Goal: Information Seeking & Learning: Learn about a topic

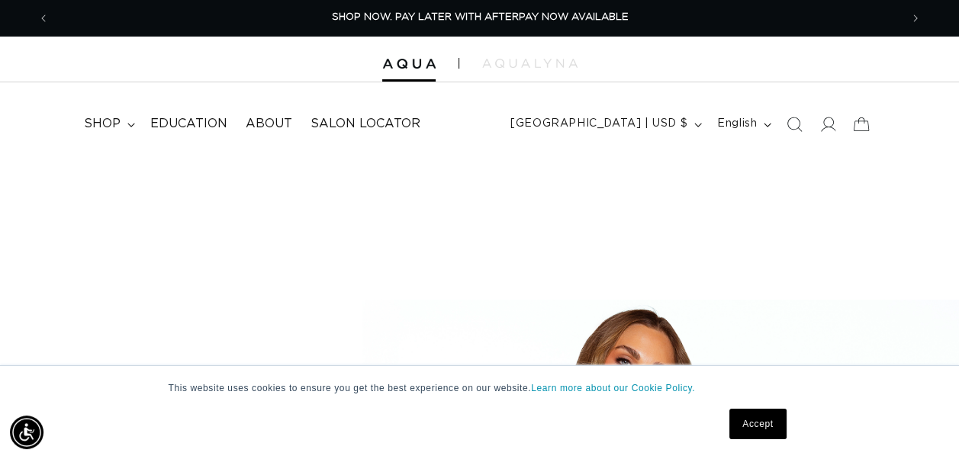
click at [752, 415] on link "Accept" at bounding box center [757, 424] width 56 height 31
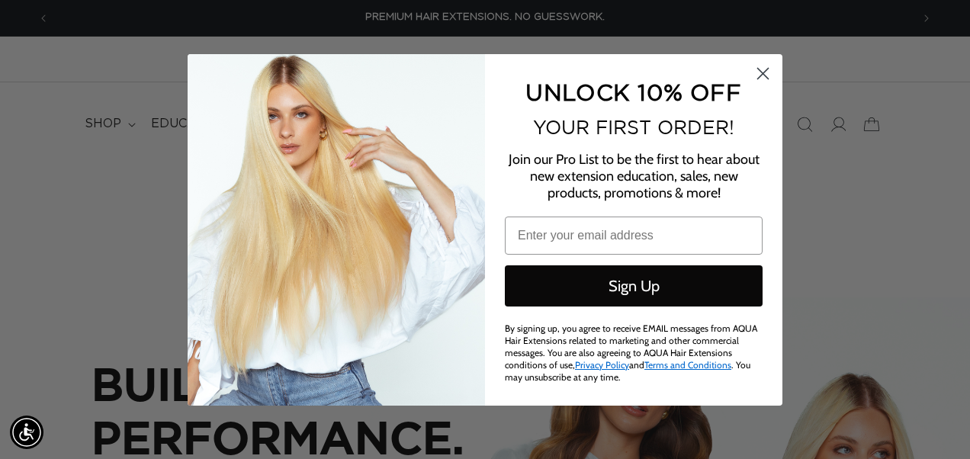
click at [760, 76] on icon "Close dialog" at bounding box center [763, 73] width 11 height 11
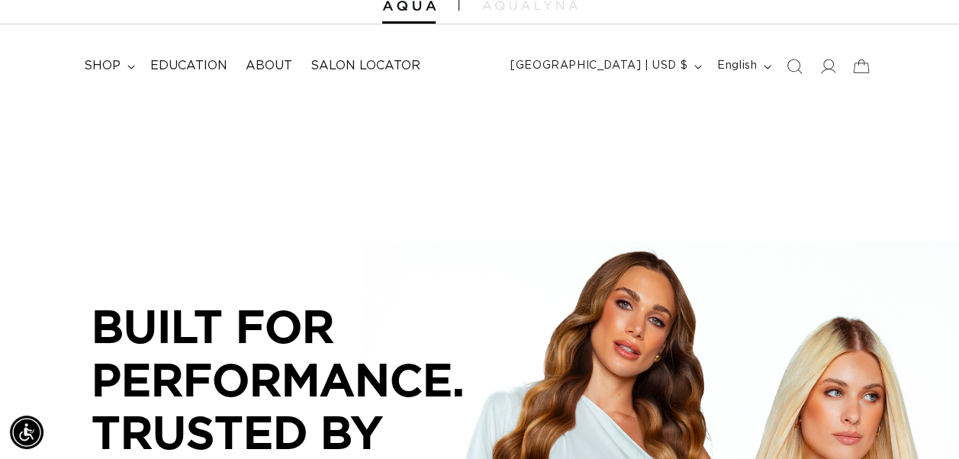
click at [88, 66] on span "shop" at bounding box center [102, 66] width 37 height 16
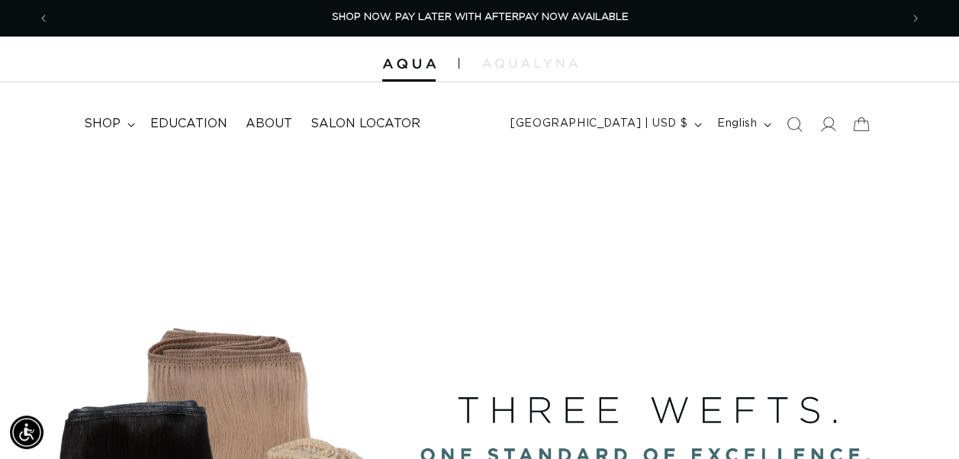
click at [827, 126] on icon at bounding box center [827, 124] width 15 height 15
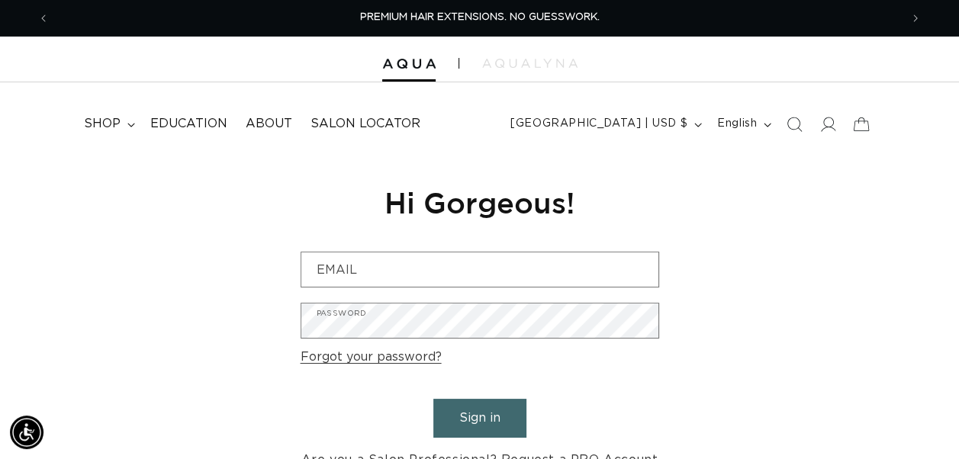
click at [820, 124] on icon at bounding box center [827, 124] width 15 height 15
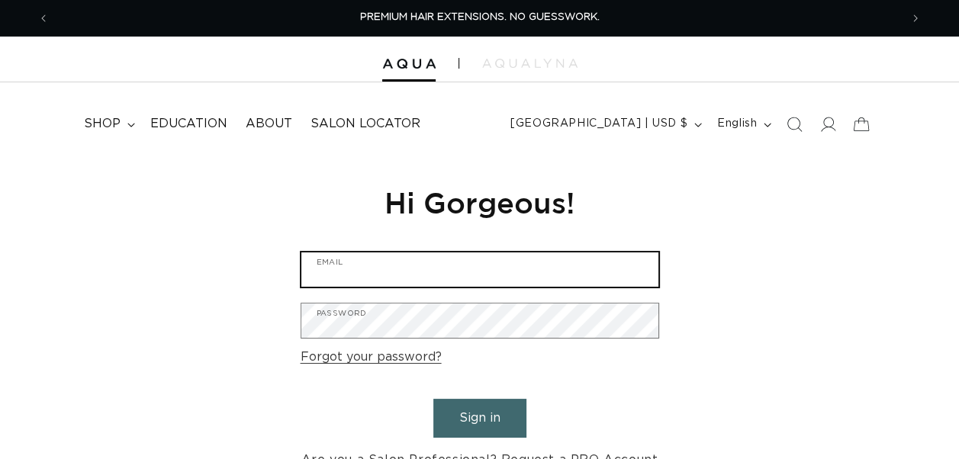
click at [390, 272] on input "Email" at bounding box center [479, 269] width 357 height 34
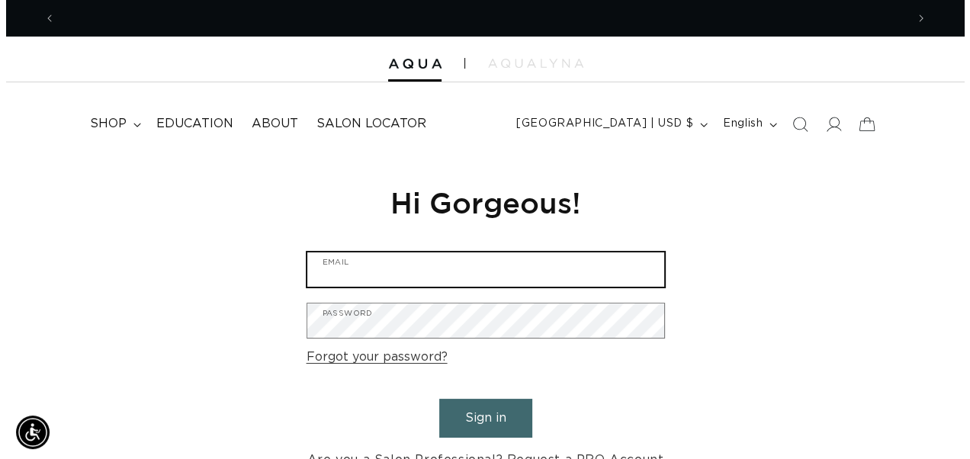
scroll to position [0, 850]
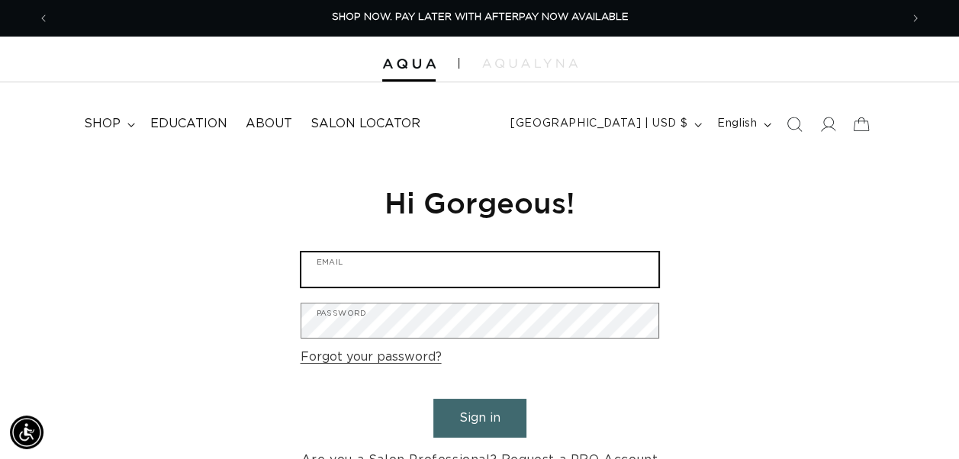
type input "carolinaanasole@gmail.com"
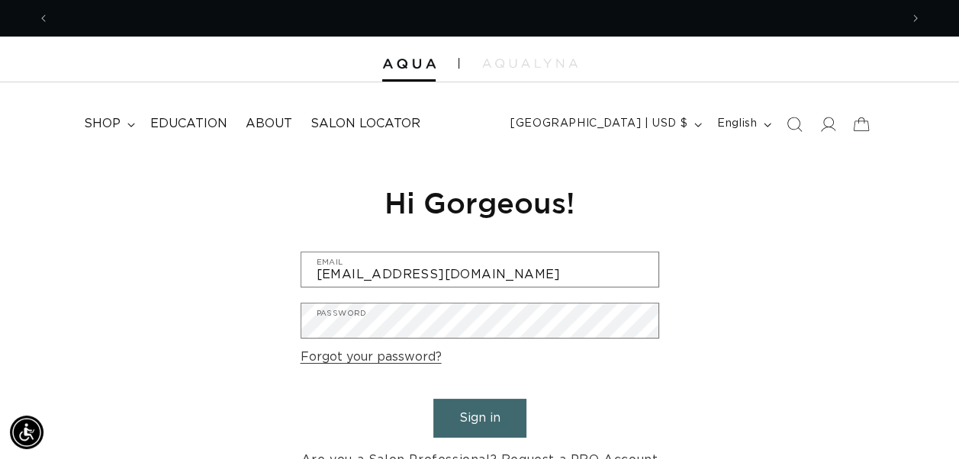
scroll to position [0, 1700]
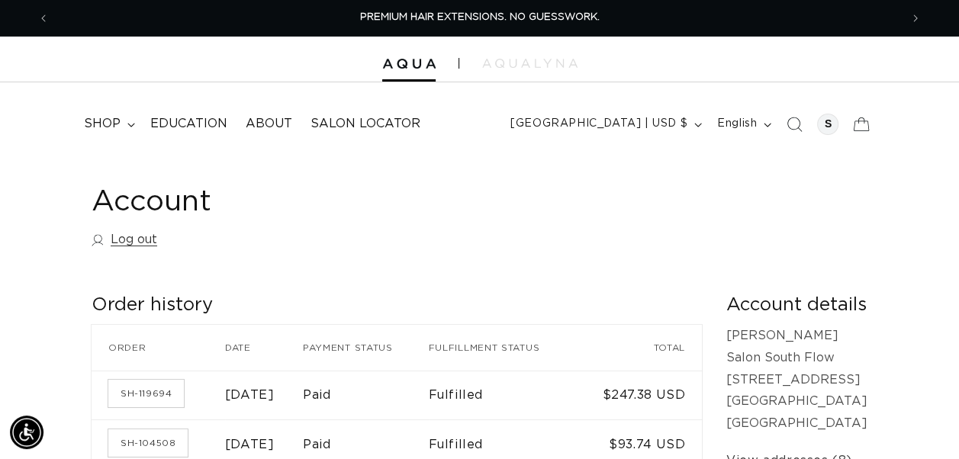
click at [103, 122] on span "shop" at bounding box center [102, 124] width 37 height 16
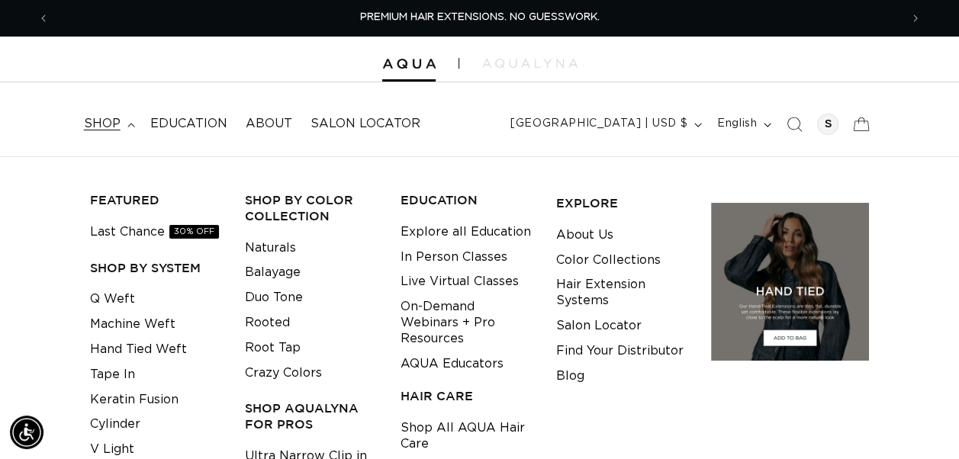
click at [139, 320] on link "Machine Weft" at bounding box center [132, 324] width 85 height 25
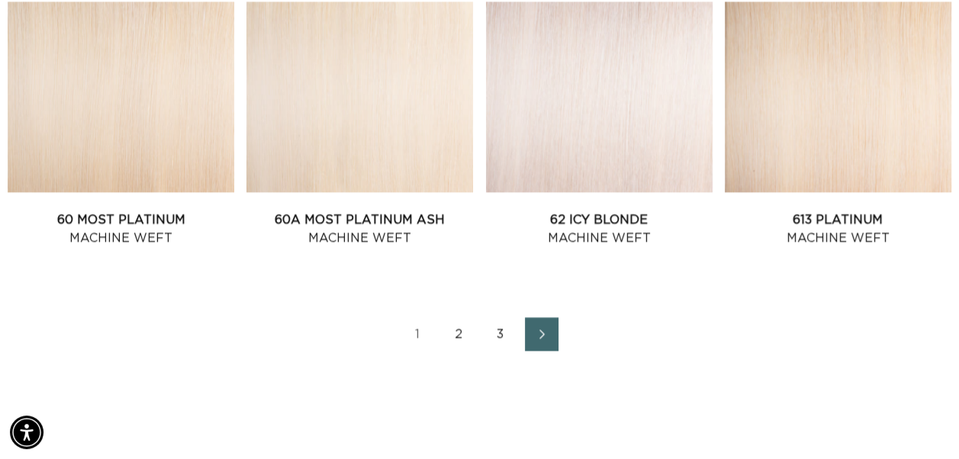
scroll to position [0, 850]
click at [356, 224] on link "60A Most Platinum Ash Machine Weft" at bounding box center [359, 229] width 227 height 37
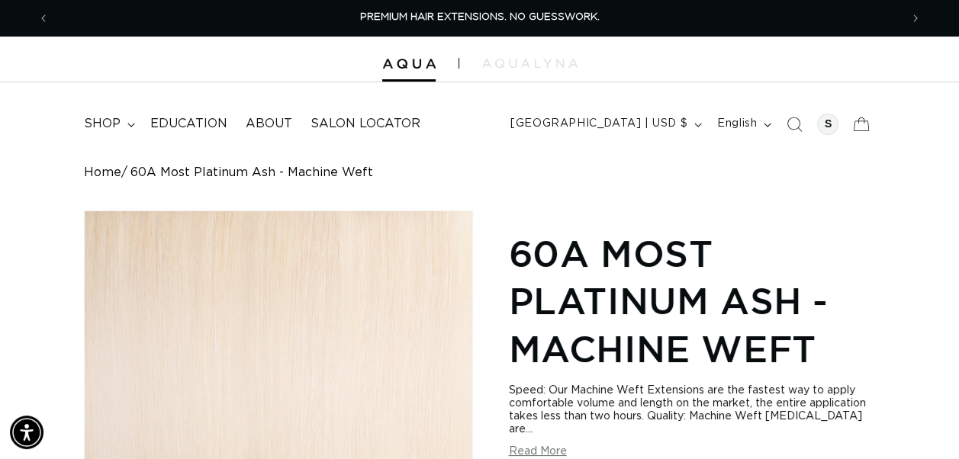
click at [294, 80] on div at bounding box center [479, 60] width 959 height 46
click at [281, 127] on span "About" at bounding box center [269, 124] width 47 height 16
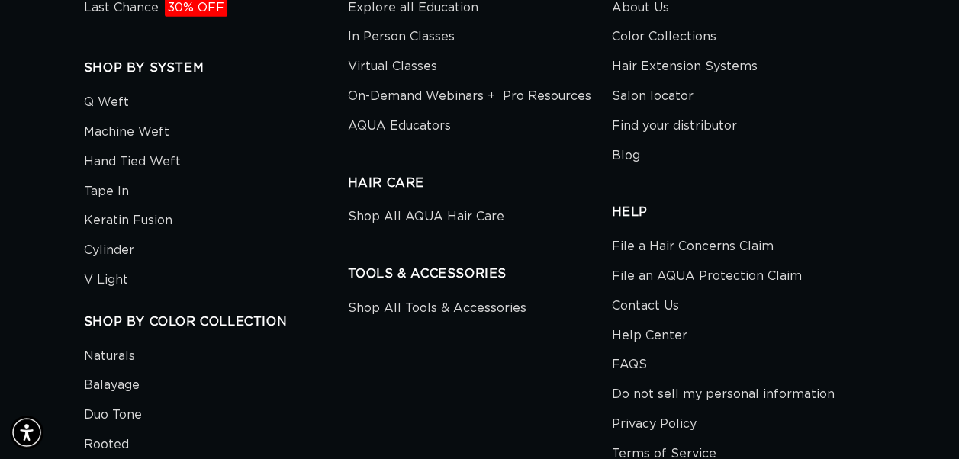
click at [629, 291] on link "Contact Us" at bounding box center [644, 306] width 67 height 30
click at [117, 117] on link "Machine Weft" at bounding box center [126, 132] width 85 height 30
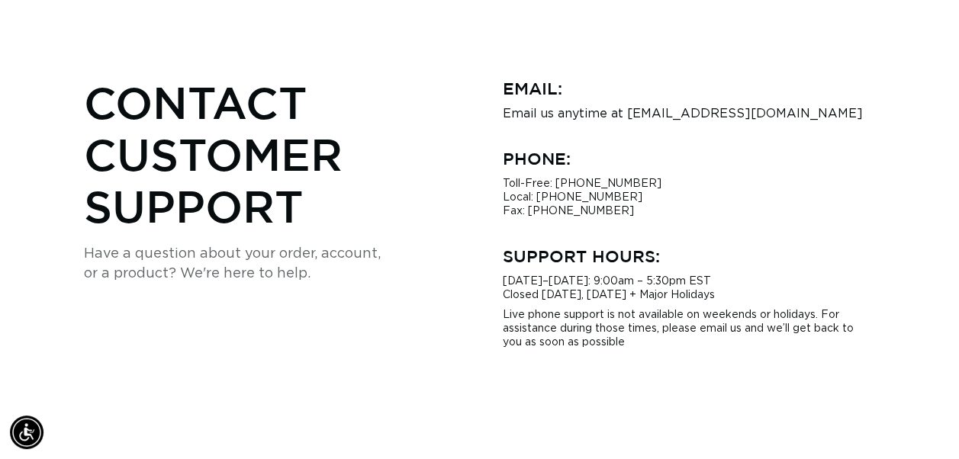
scroll to position [0, 850]
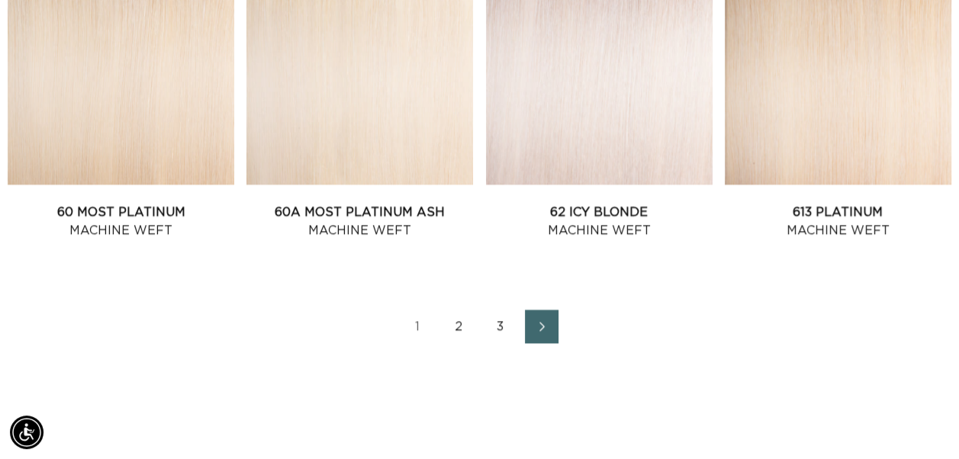
click at [593, 211] on link "62 Icy Blonde Machine Weft" at bounding box center [599, 221] width 227 height 37
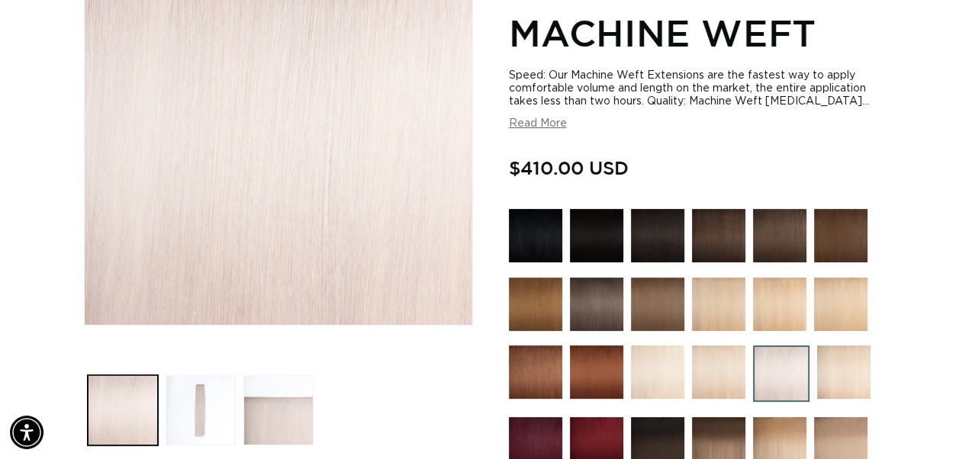
scroll to position [0, 850]
click at [545, 122] on button "Read More" at bounding box center [538, 123] width 58 height 13
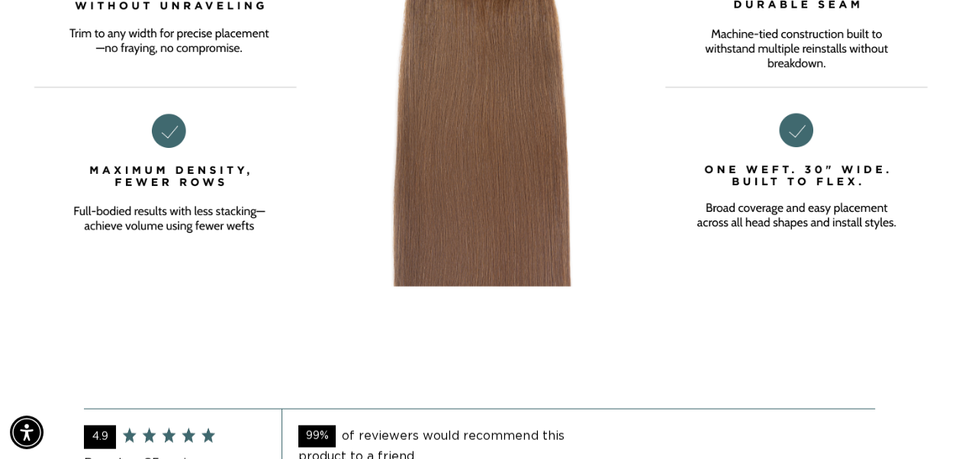
scroll to position [0, 0]
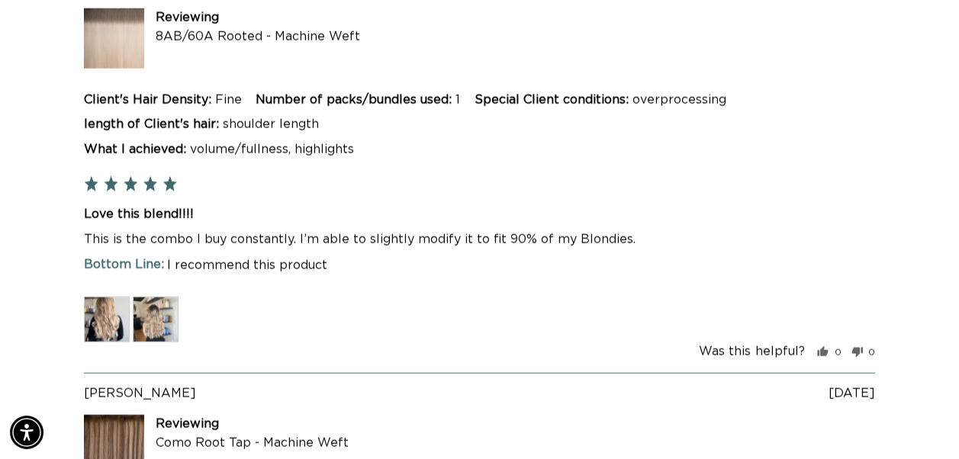
click at [108, 313] on img at bounding box center [107, 320] width 46 height 46
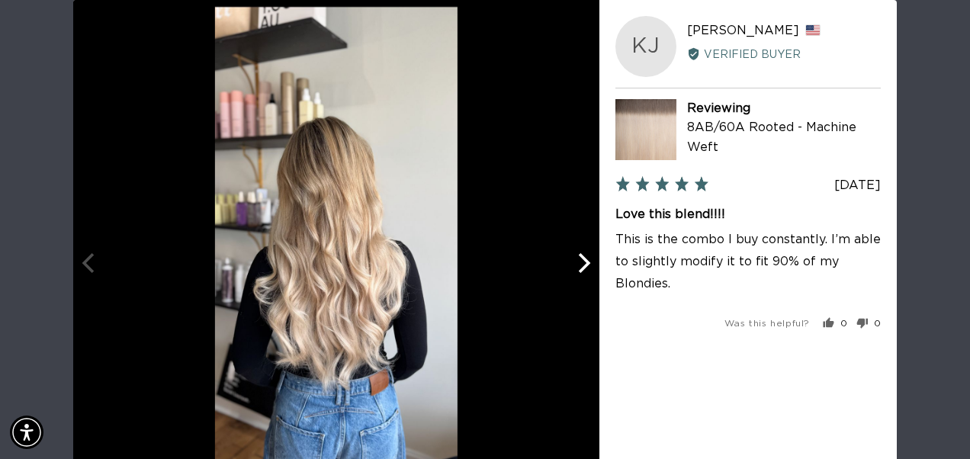
click at [577, 272] on icon "Next" at bounding box center [583, 263] width 20 height 20
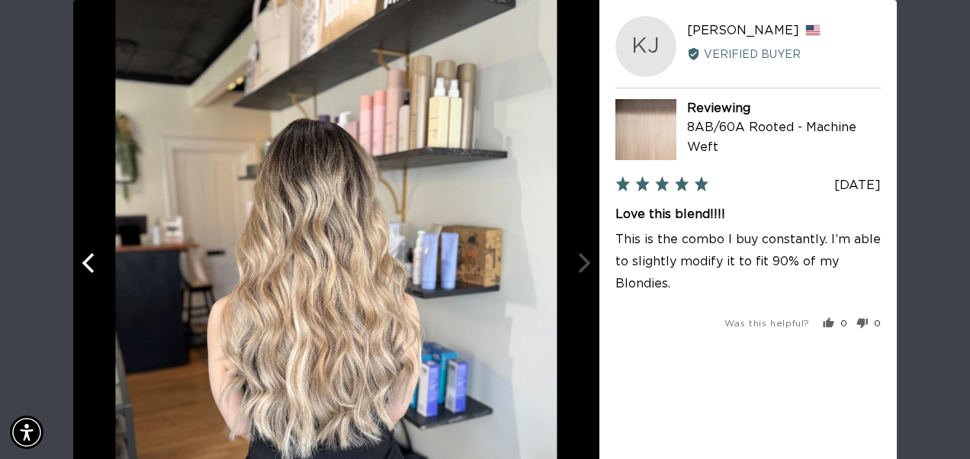
click at [577, 272] on div at bounding box center [336, 263] width 526 height 526
click at [935, 157] on div "User-Uploaded Media Gallery KJ Kim J. Reviewed by Kim J., from United States Ve…" at bounding box center [485, 229] width 970 height 459
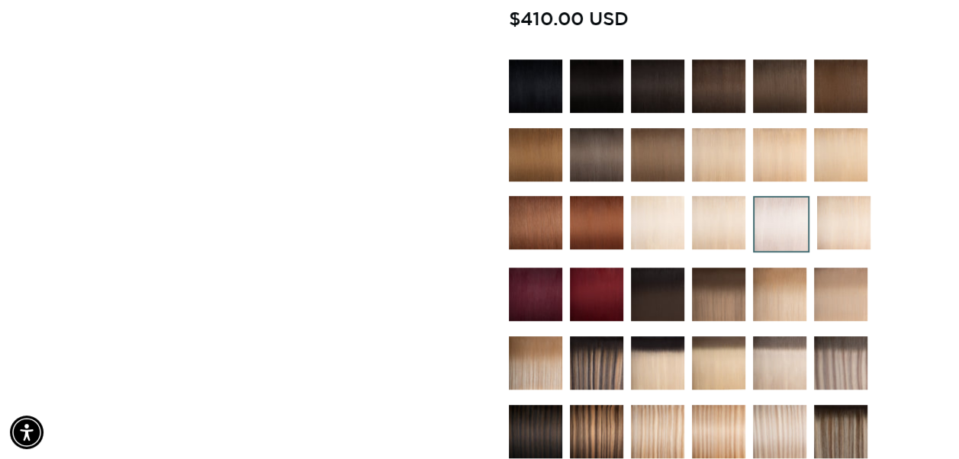
click at [612, 277] on img at bounding box center [596, 294] width 53 height 53
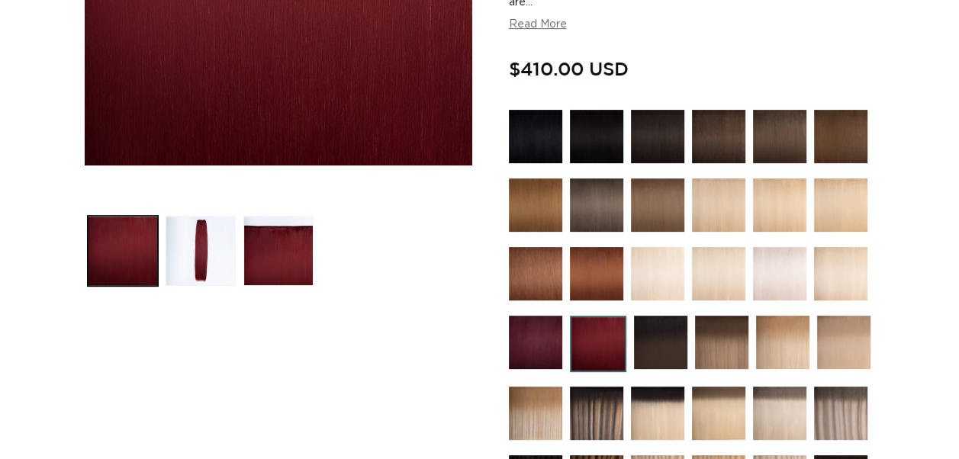
scroll to position [0, 850]
click at [773, 264] on img at bounding box center [779, 273] width 53 height 53
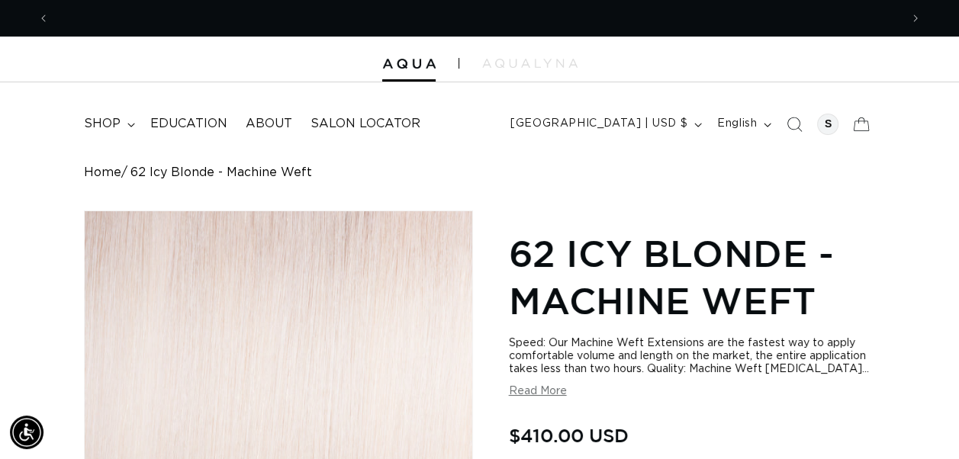
scroll to position [0, 1700]
